Goal: Find specific page/section: Find specific page/section

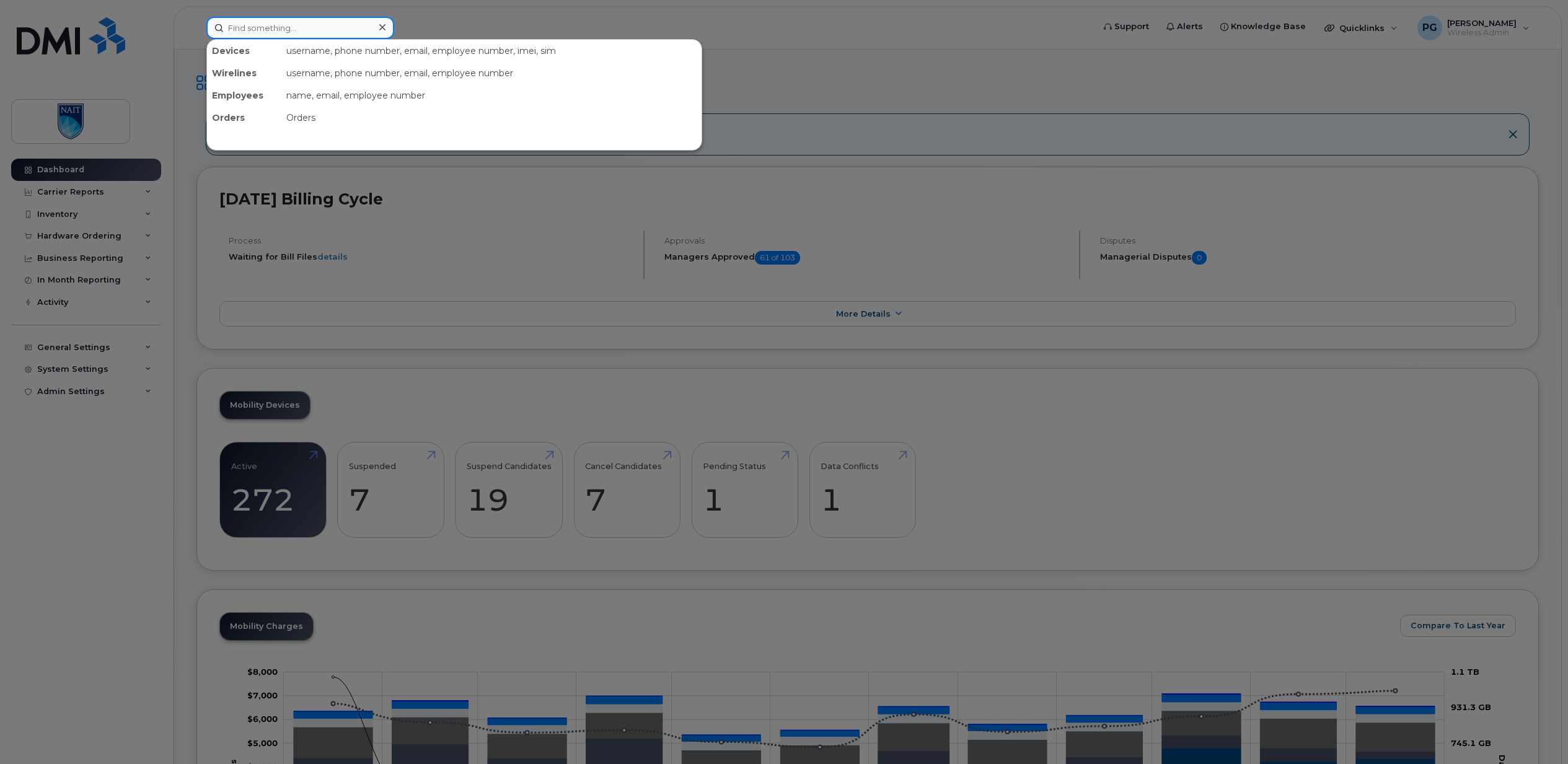
click at [319, 21] on input at bounding box center [300, 28] width 188 height 22
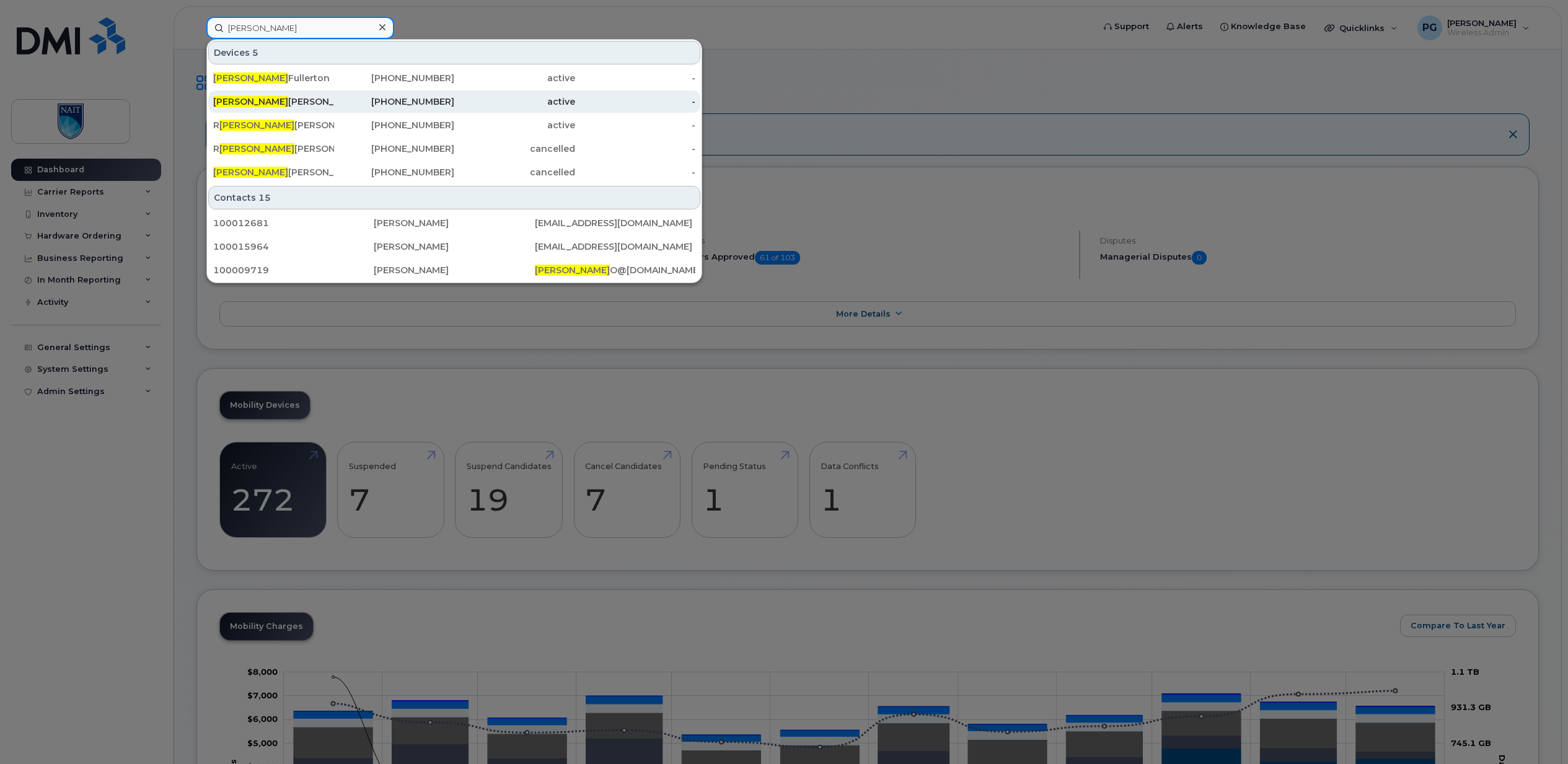
type input "[PERSON_NAME]"
click at [236, 101] on div "[PERSON_NAME]" at bounding box center [274, 101] width 121 height 13
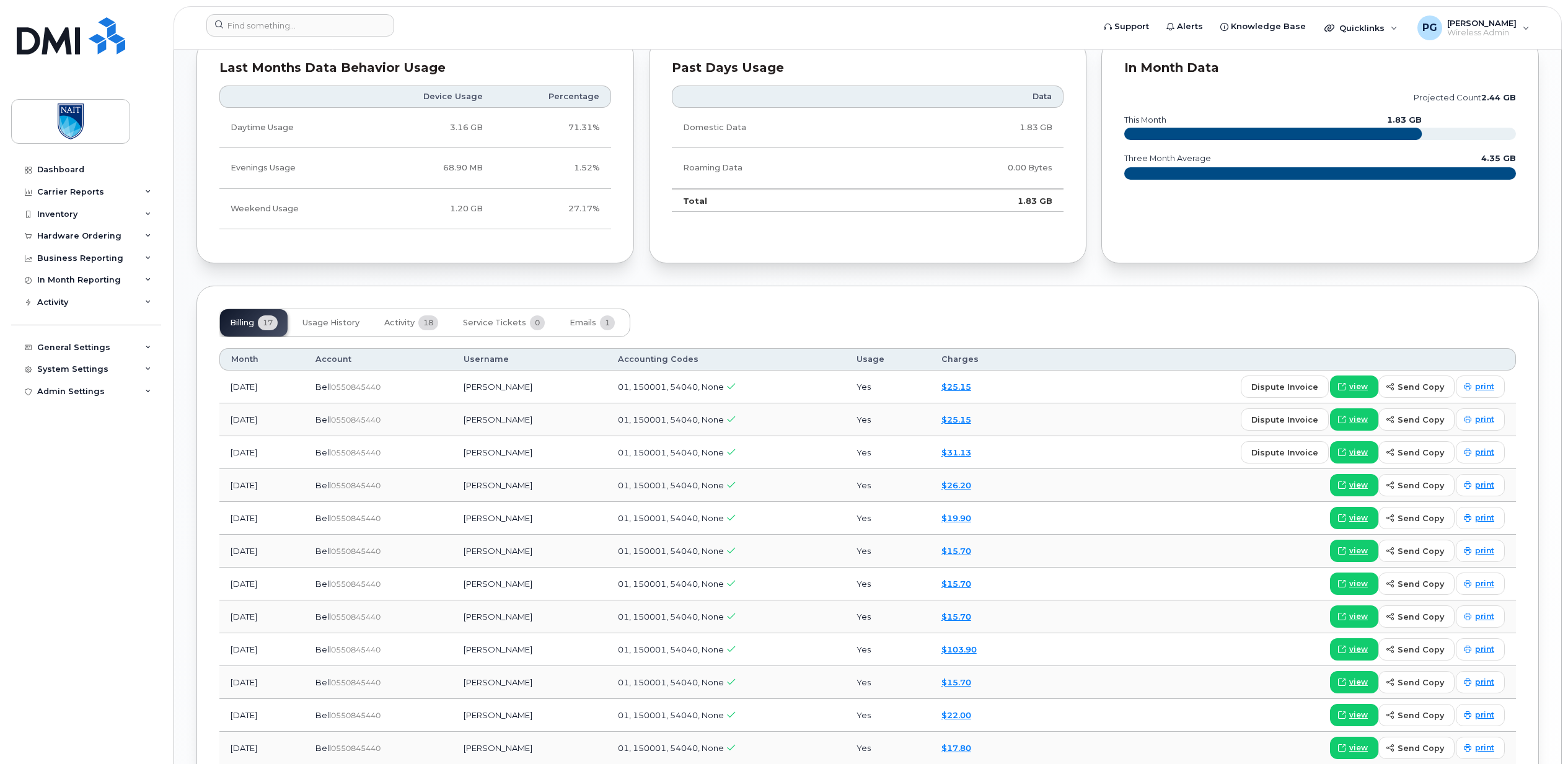
scroll to position [859, 0]
